Goal: Information Seeking & Learning: Find specific fact

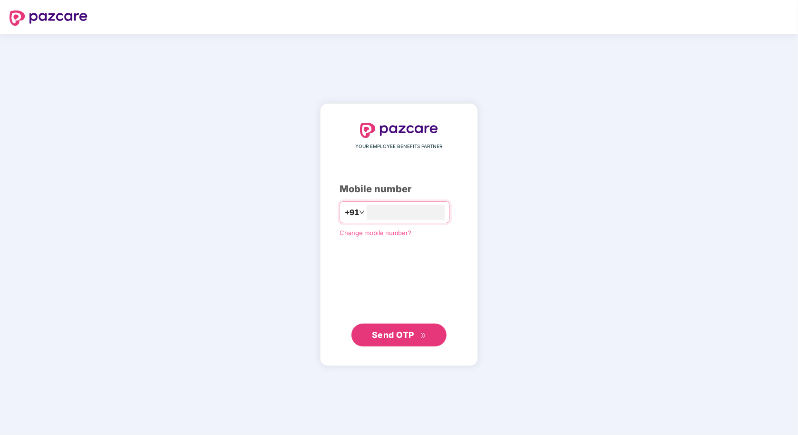
type input "**********"
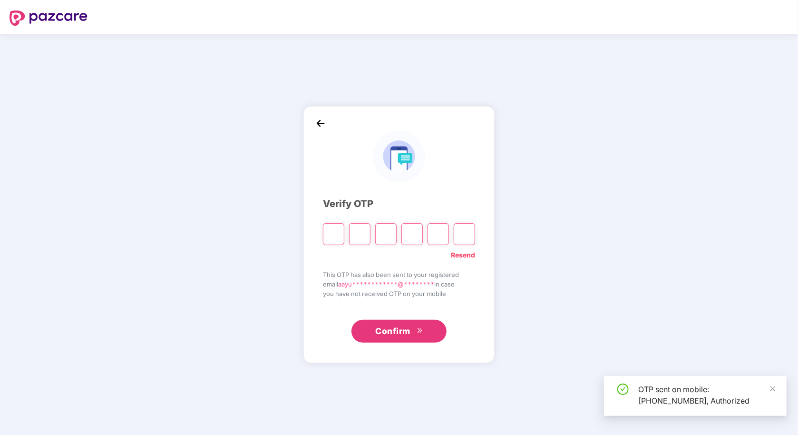
type input "*"
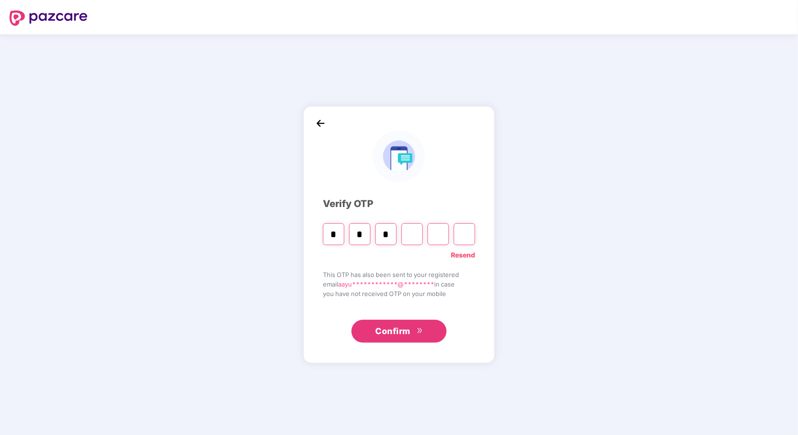
type input "*"
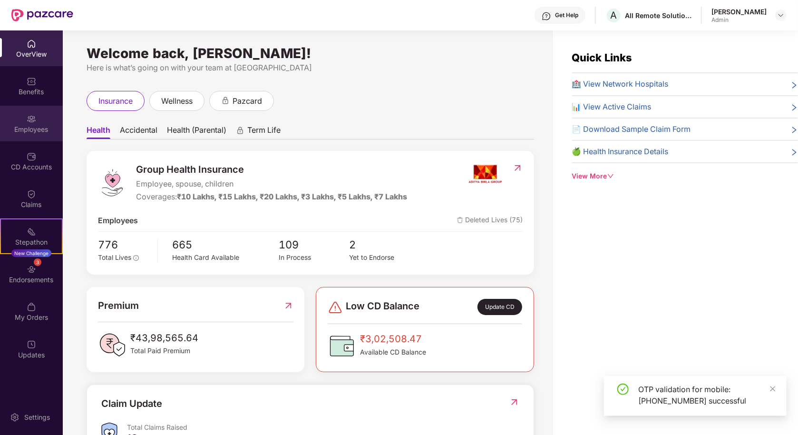
click at [33, 125] on div "Employees" at bounding box center [31, 130] width 63 height 10
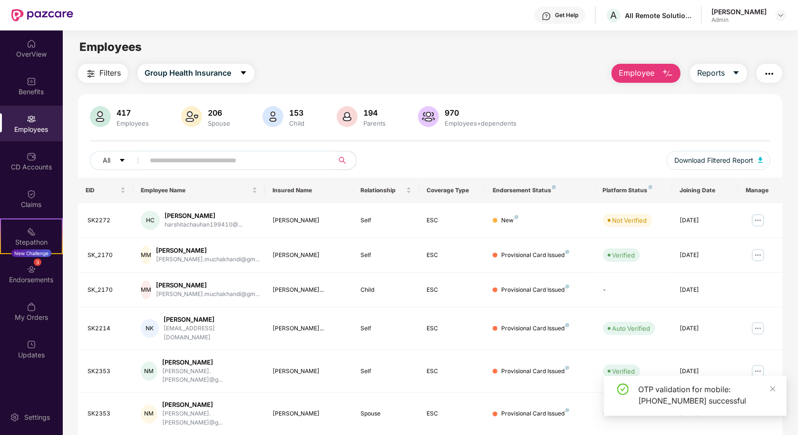
click at [233, 160] on input "text" at bounding box center [235, 160] width 171 height 14
paste input "**********"
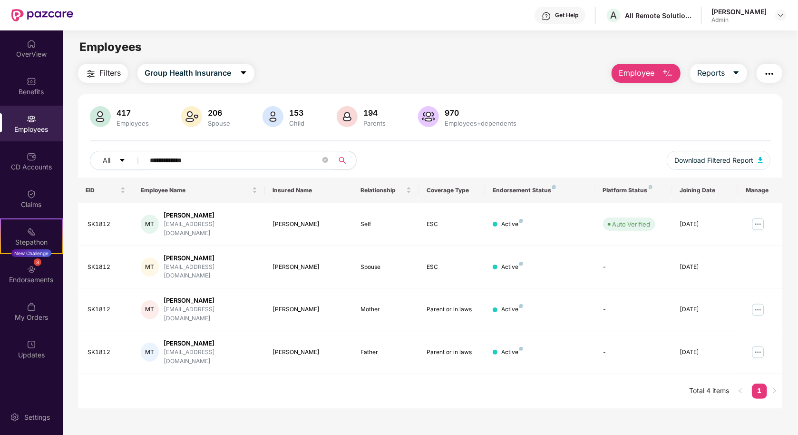
paste input "****"
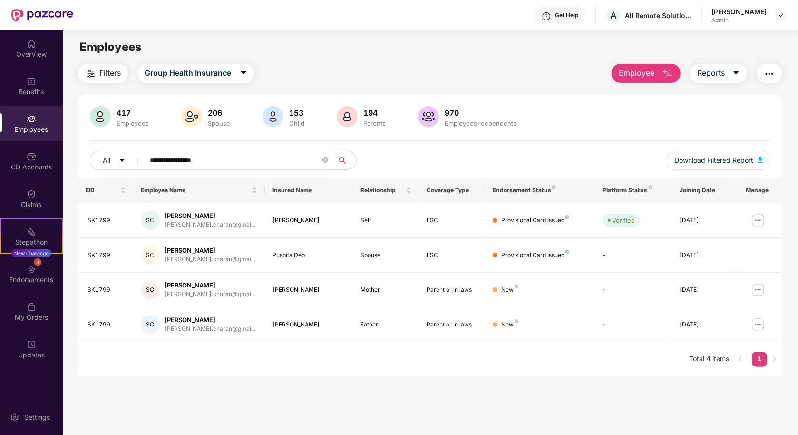
paste input "text"
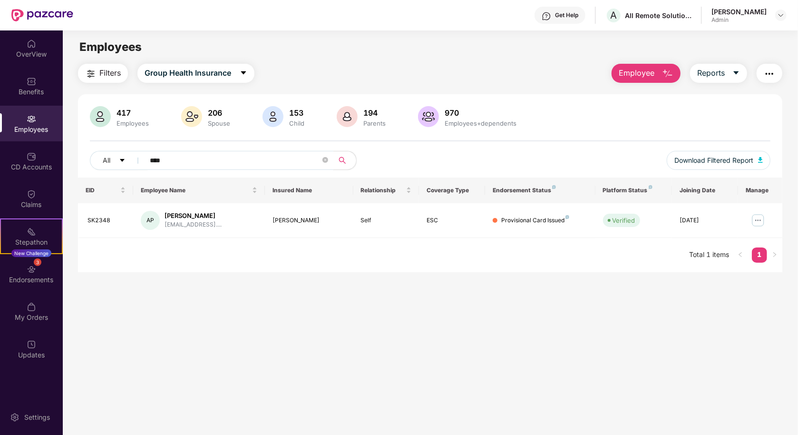
paste input "*"
type input "*****"
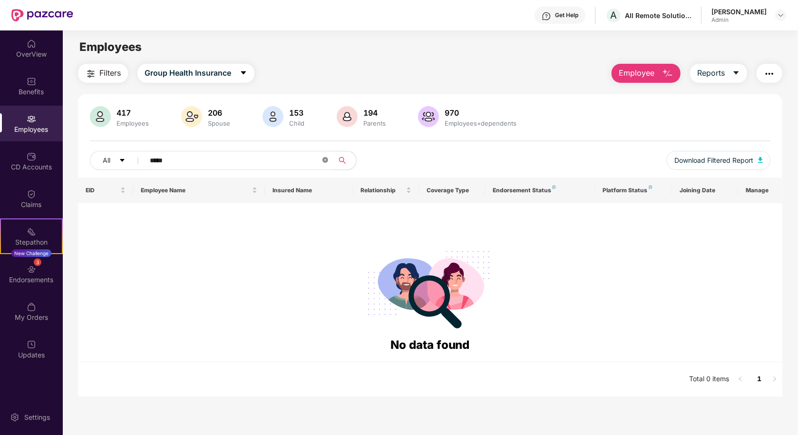
click at [325, 159] on icon "close-circle" at bounding box center [325, 160] width 6 height 6
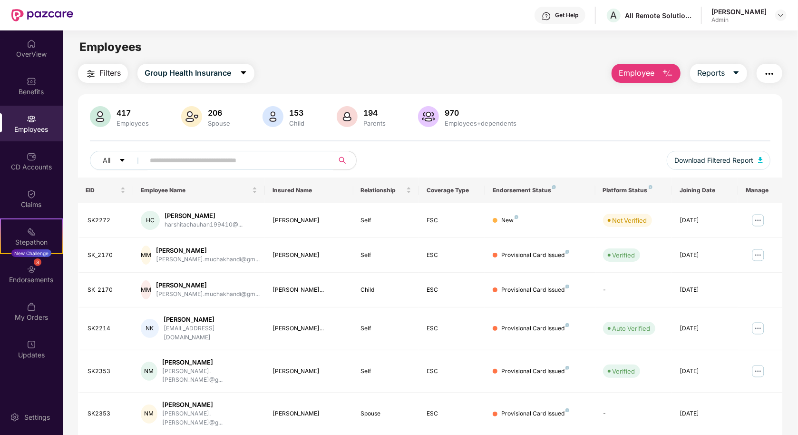
paste input "**********"
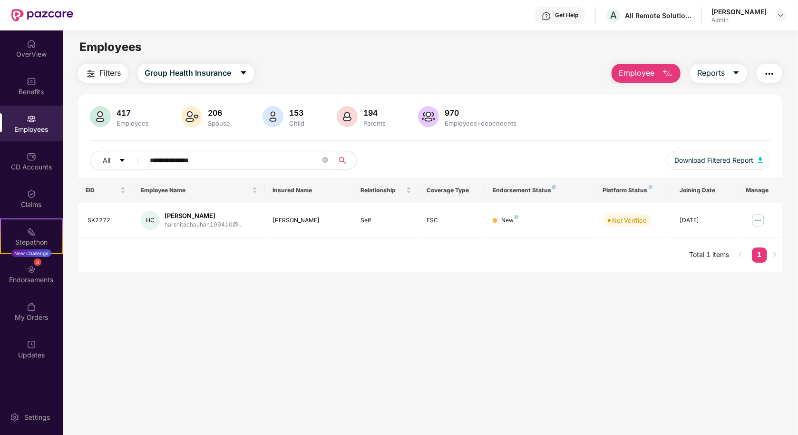
paste input "*****"
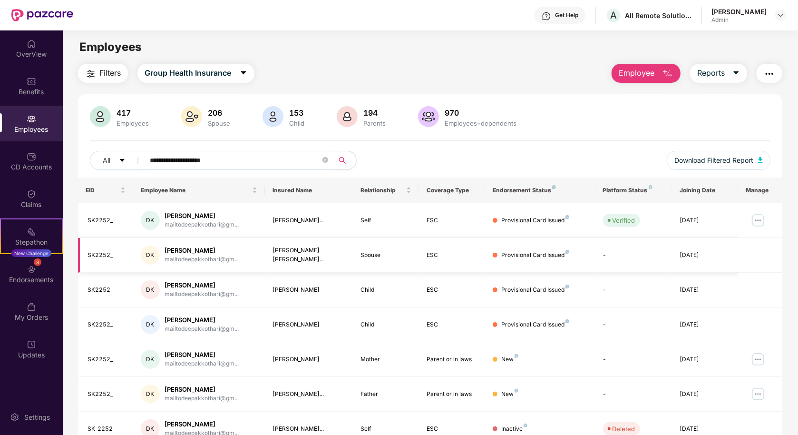
scroll to position [43, 0]
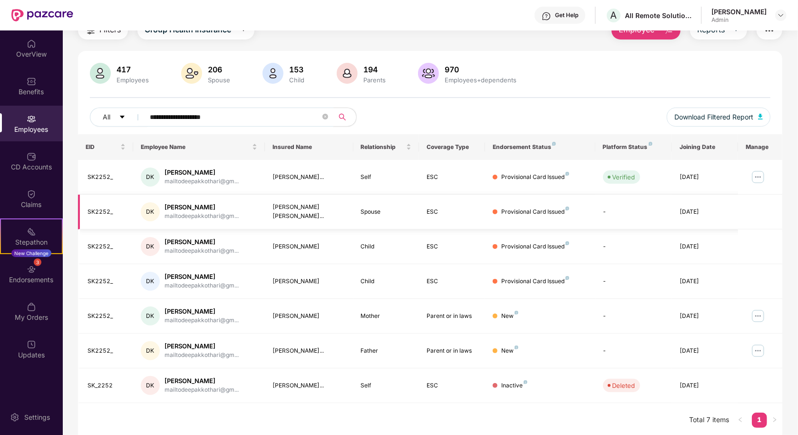
type input "**********"
click at [298, 214] on div "[PERSON_NAME] [PERSON_NAME]..." at bounding box center [308, 212] width 73 height 18
click at [302, 229] on div "[PERSON_NAME]" at bounding box center [295, 231] width 62 height 16
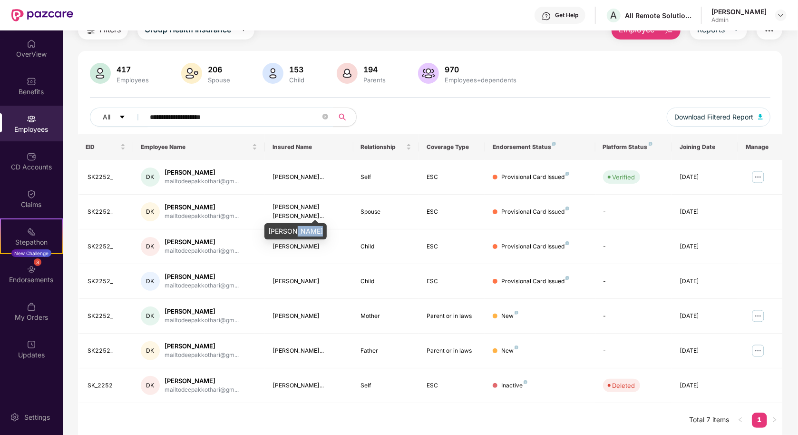
click at [302, 229] on div "[PERSON_NAME]" at bounding box center [295, 231] width 62 height 16
copy div "[PERSON_NAME]"
click at [763, 175] on img at bounding box center [757, 176] width 15 height 15
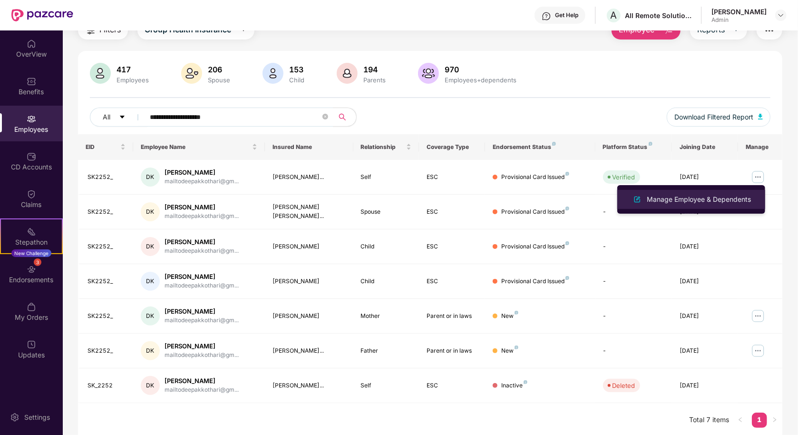
click at [710, 194] on div "Manage Employee & Dependents" at bounding box center [699, 199] width 108 height 10
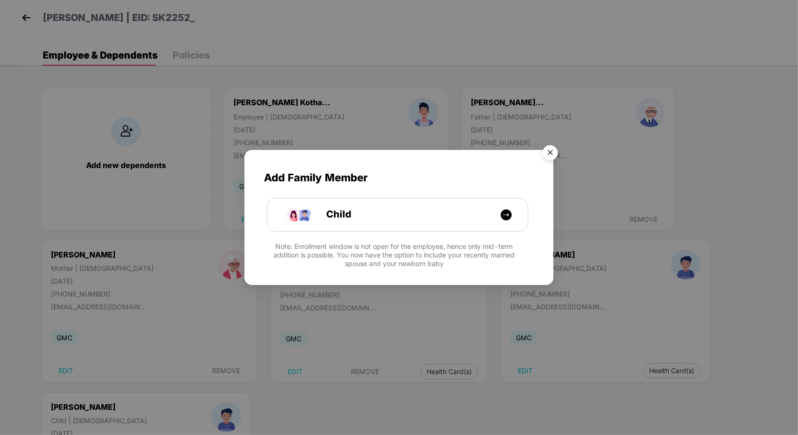
click at [548, 156] on img "Close" at bounding box center [550, 154] width 27 height 27
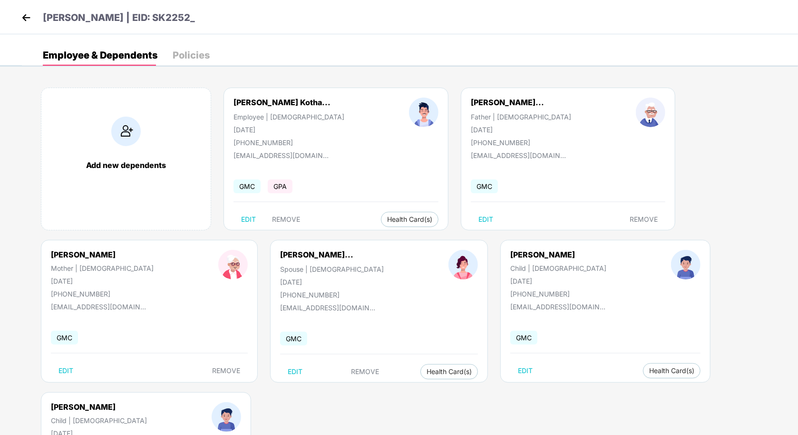
click at [280, 280] on div "[DATE]" at bounding box center [332, 282] width 104 height 8
copy div "[DATE]"
click at [510, 253] on div "[PERSON_NAME]" at bounding box center [558, 255] width 96 height 10
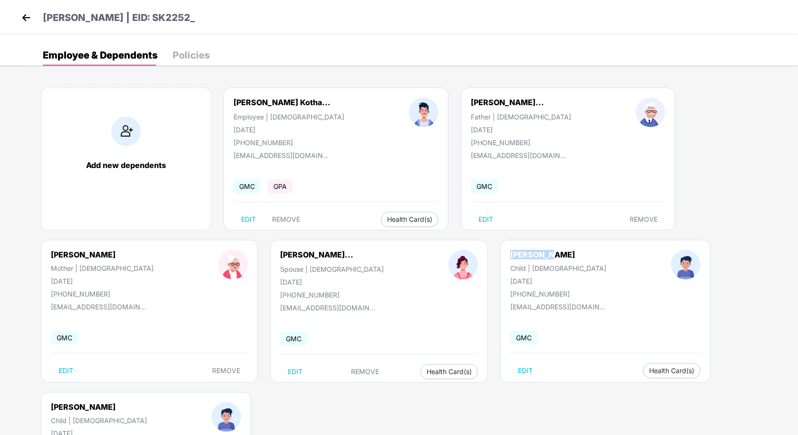
click at [510, 253] on div "[PERSON_NAME]" at bounding box center [558, 255] width 96 height 10
copy div "[PERSON_NAME]"
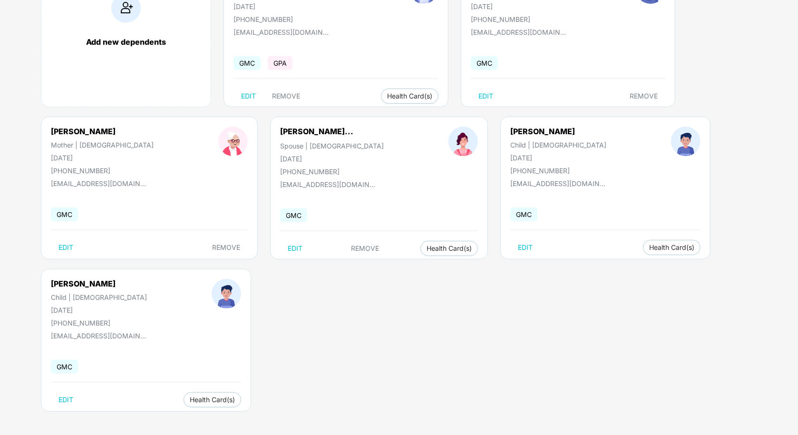
click at [77, 284] on div "[PERSON_NAME]" at bounding box center [99, 284] width 96 height 10
copy div "[PERSON_NAME]"
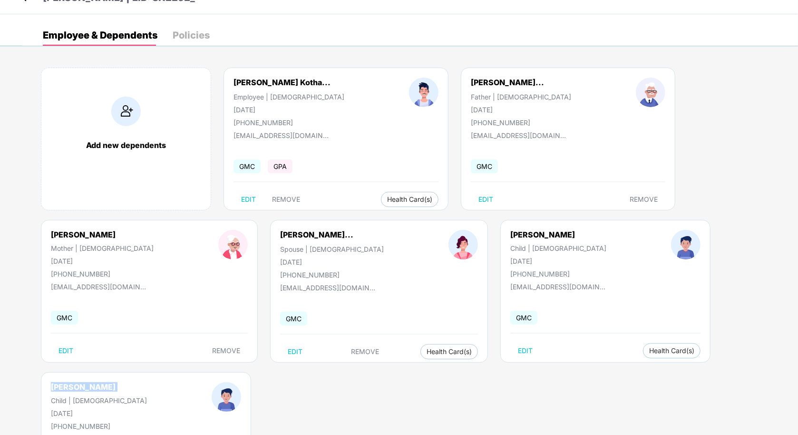
scroll to position [19, 0]
click at [482, 82] on div "[PERSON_NAME]..." at bounding box center [507, 83] width 73 height 10
click at [516, 72] on div "[PERSON_NAME]... Father | [DEMOGRAPHIC_DATA] [DATE] [PHONE_NUMBER] [EMAIL_ADDRE…" at bounding box center [568, 139] width 214 height 143
click at [507, 68] on div "[PERSON_NAME]" at bounding box center [515, 68] width 58 height 15
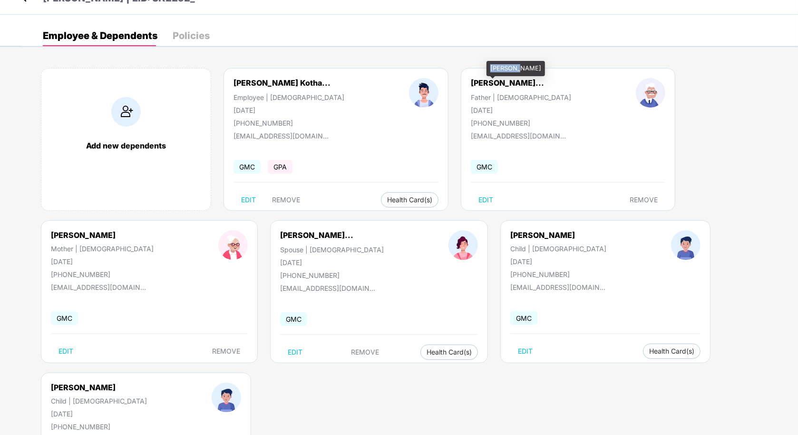
click at [507, 68] on div "[PERSON_NAME]" at bounding box center [515, 68] width 58 height 15
copy div "[PERSON_NAME]"
click at [86, 232] on div "[PERSON_NAME]" at bounding box center [102, 235] width 103 height 10
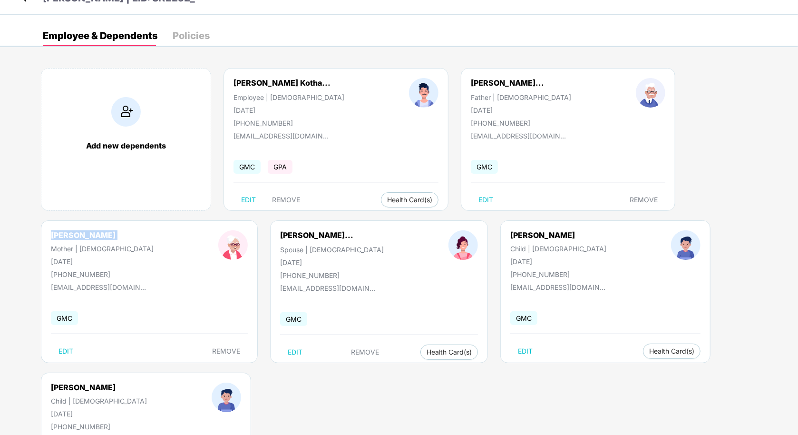
click at [86, 232] on div "[PERSON_NAME]" at bounding box center [102, 235] width 103 height 10
copy div "[PERSON_NAME]"
